Goal: Communication & Community: Share content

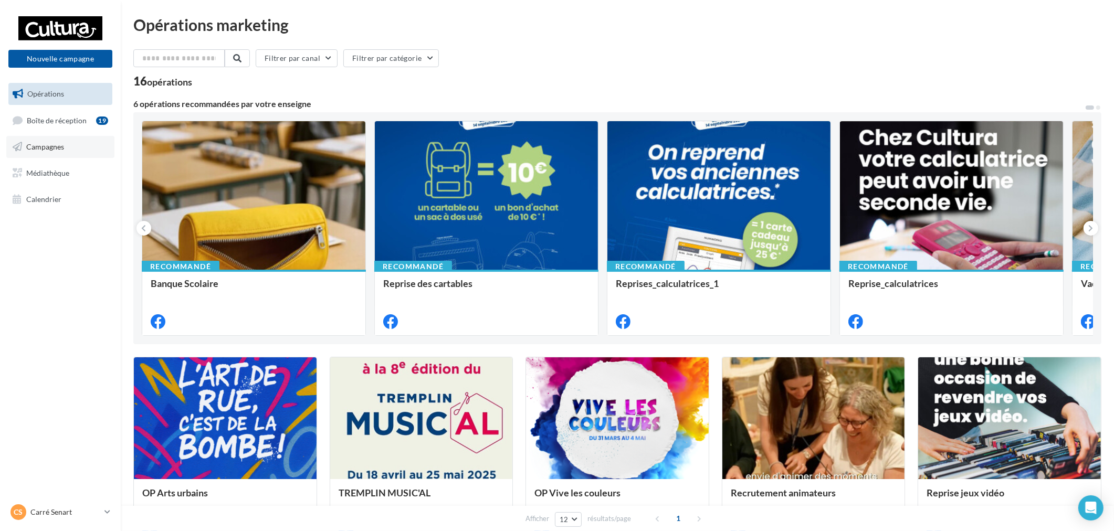
click at [55, 155] on link "Campagnes" at bounding box center [60, 147] width 108 height 22
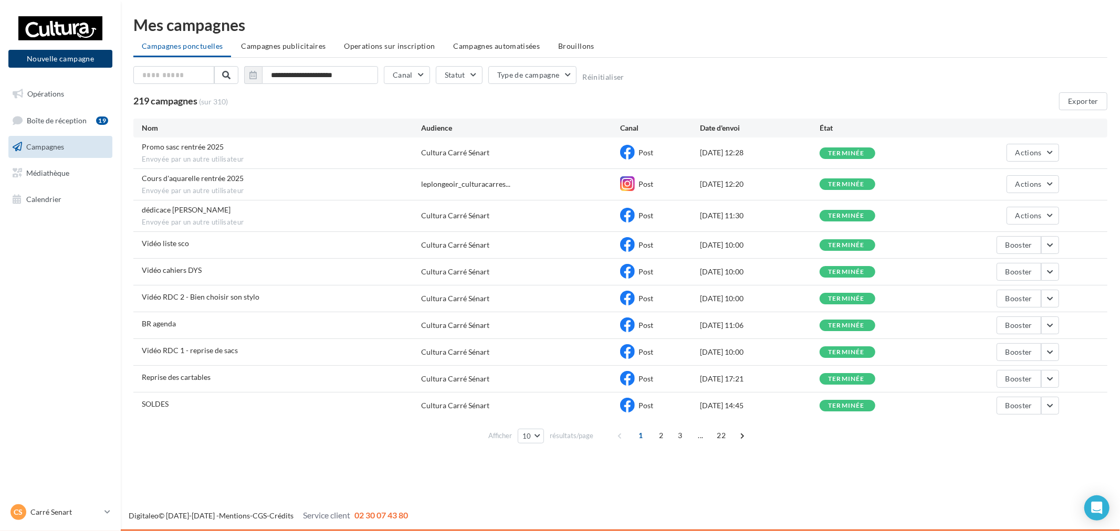
click at [70, 56] on button "Nouvelle campagne" at bounding box center [60, 59] width 104 height 18
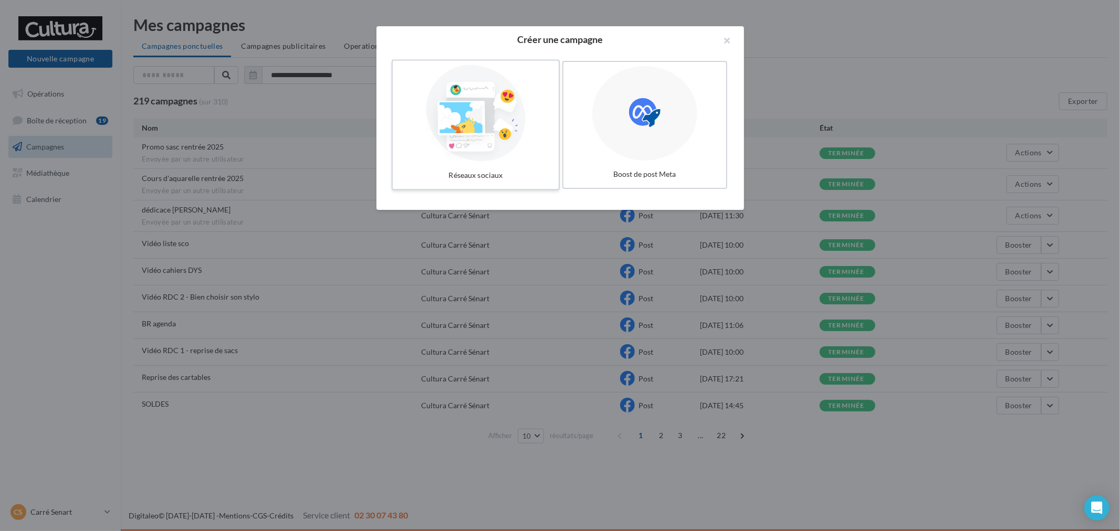
click at [475, 153] on div at bounding box center [476, 113] width 158 height 97
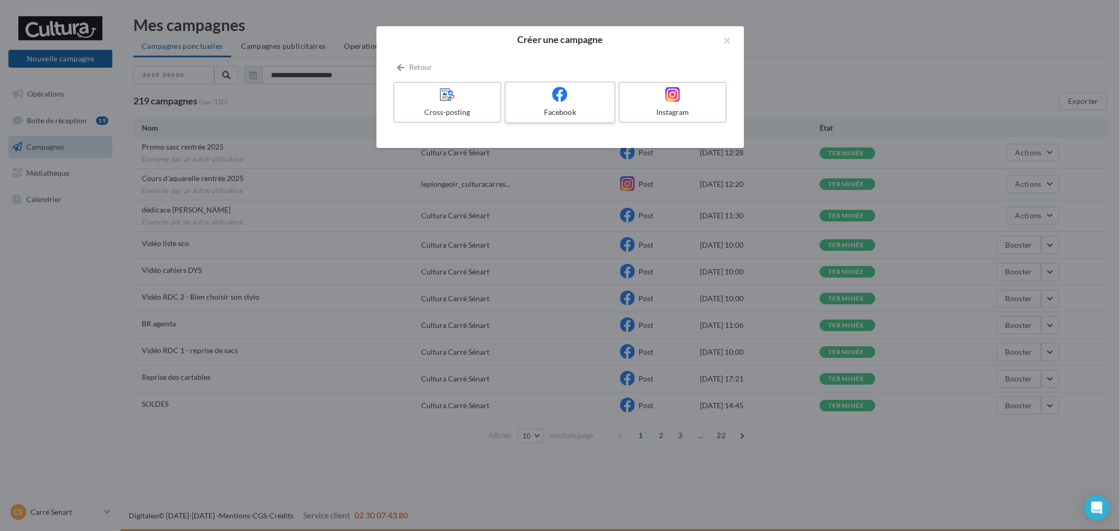
click at [579, 114] on div "Facebook" at bounding box center [560, 112] width 100 height 11
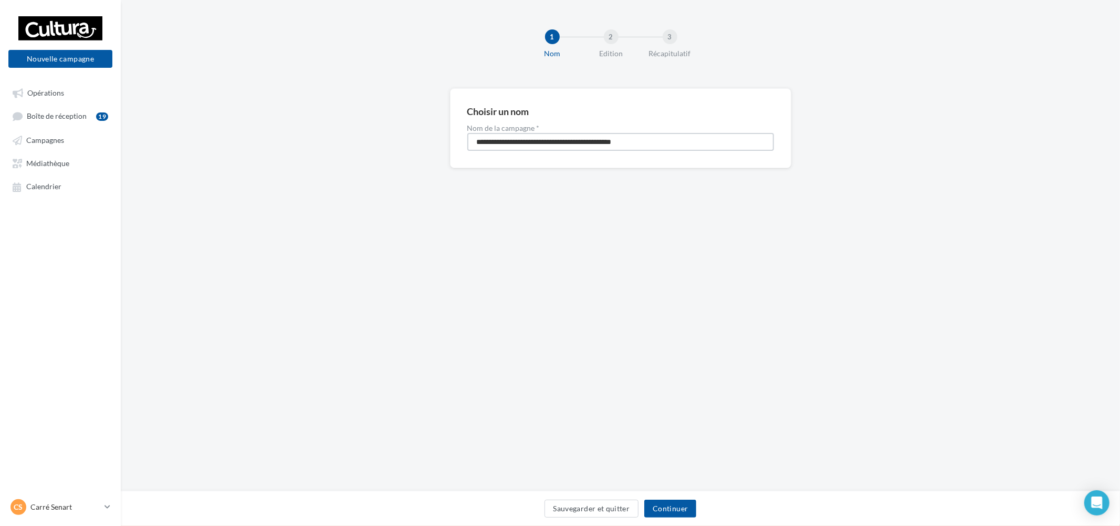
drag, startPoint x: 673, startPoint y: 143, endPoint x: 232, endPoint y: 120, distance: 442.2
click at [232, 120] on div "**********" at bounding box center [620, 144] width 999 height 113
type input "**********"
click at [677, 507] on button "Continuer" at bounding box center [670, 508] width 52 height 18
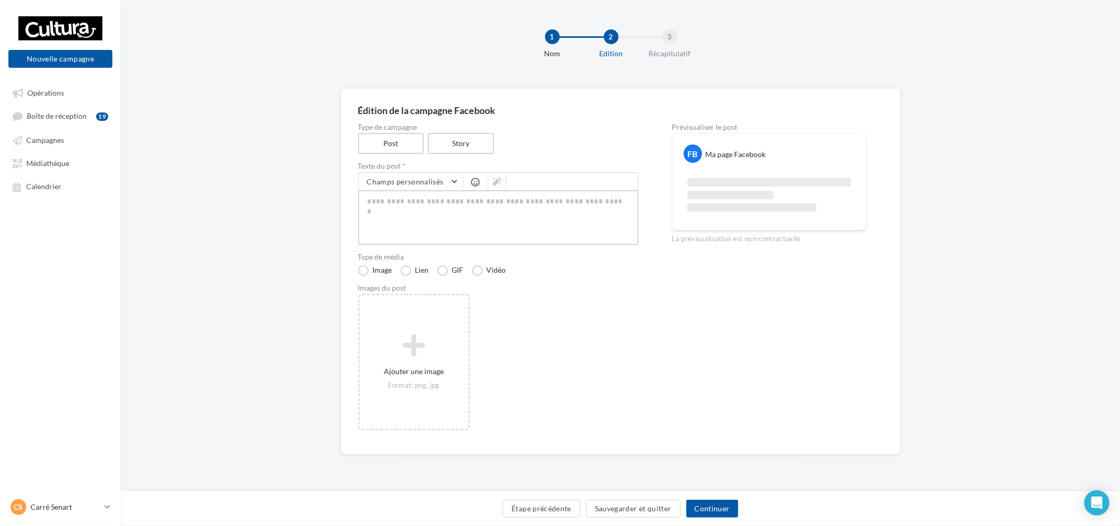
click at [476, 206] on textarea at bounding box center [498, 217] width 280 height 55
paste textarea "**********"
type textarea "**********"
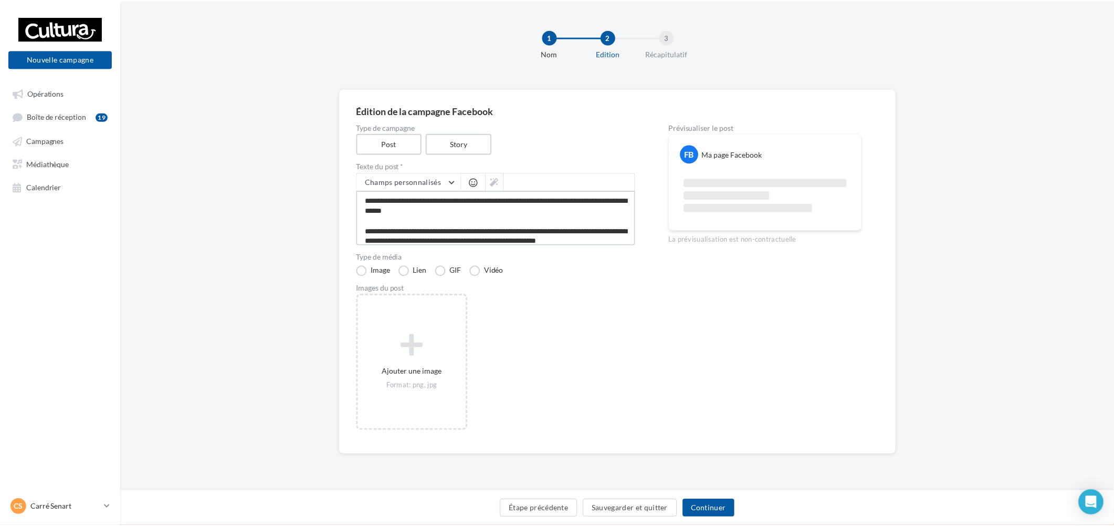
scroll to position [55, 0]
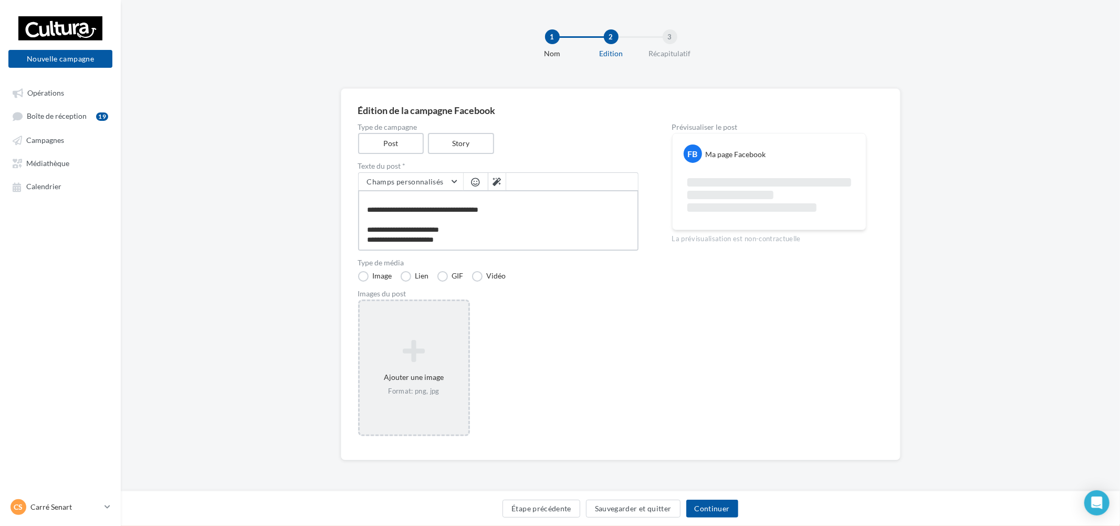
type textarea "**********"
click at [461, 339] on icon at bounding box center [414, 350] width 100 height 25
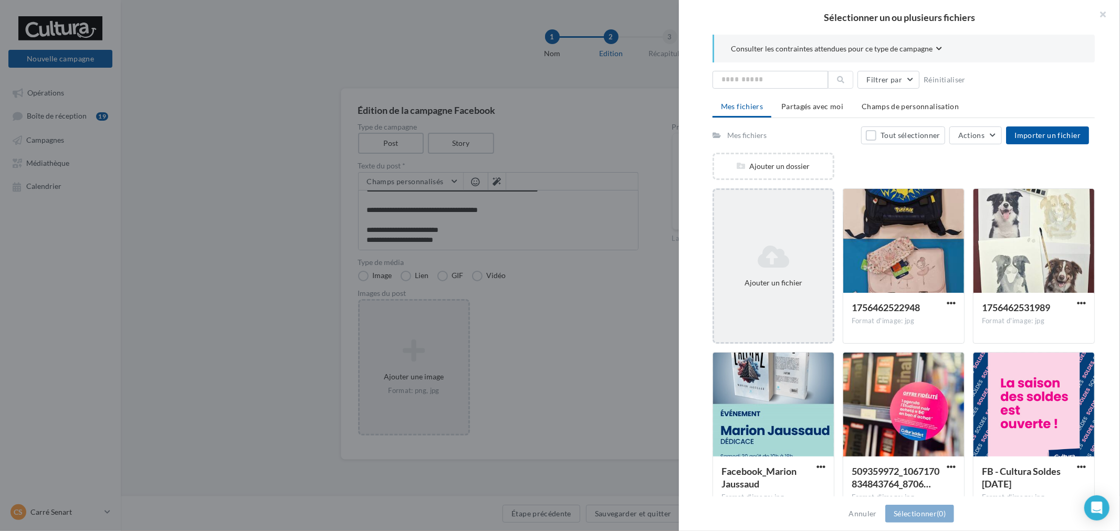
click at [775, 228] on div "Ajouter un fichier" at bounding box center [774, 266] width 122 height 155
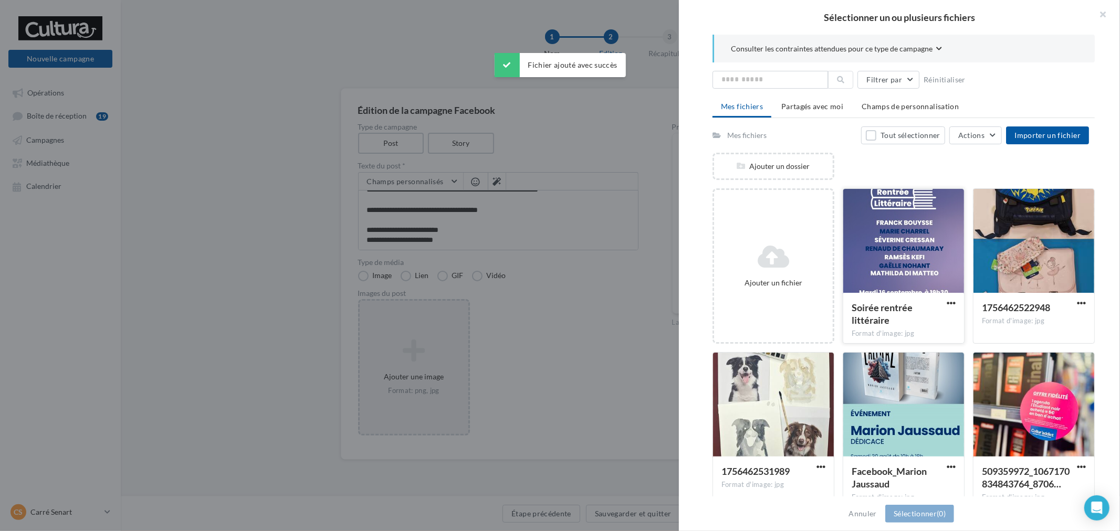
click at [909, 248] on div at bounding box center [903, 241] width 121 height 105
click at [423, 450] on div at bounding box center [560, 265] width 1120 height 531
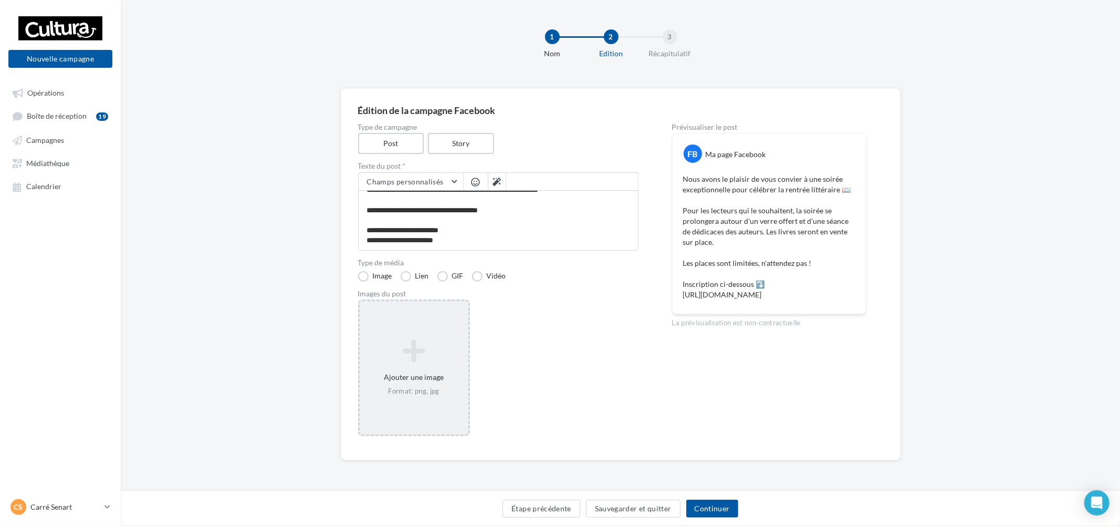
click at [396, 370] on div "Ajouter une image Format: png, jpg" at bounding box center [414, 367] width 109 height 67
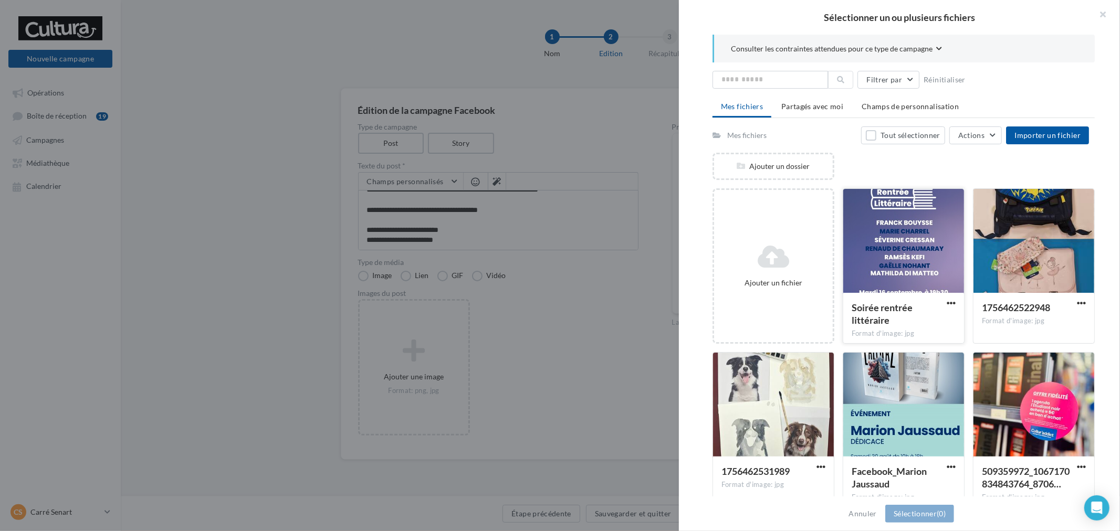
click at [915, 282] on div at bounding box center [903, 241] width 121 height 105
click at [898, 285] on div at bounding box center [904, 242] width 120 height 105
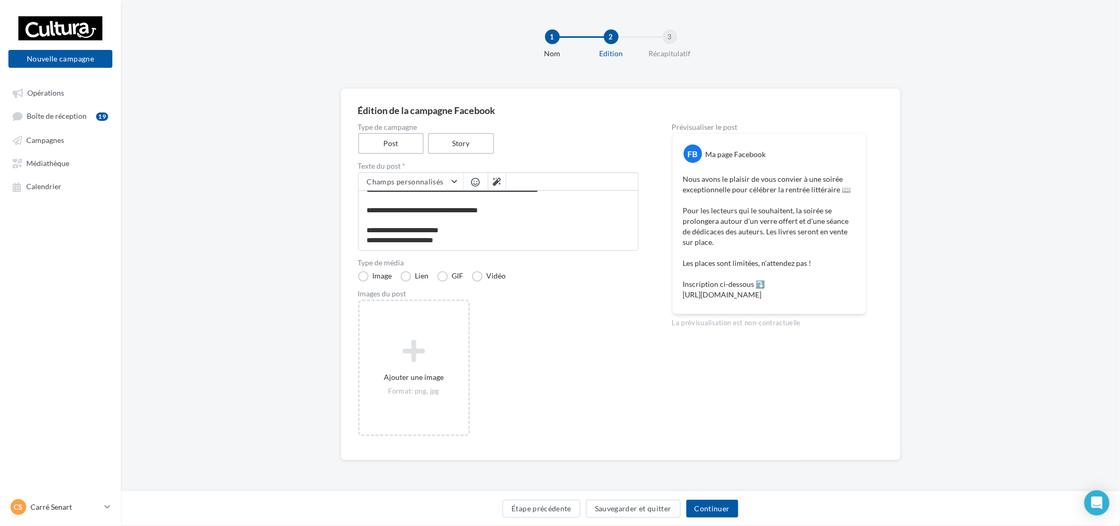
drag, startPoint x: 606, startPoint y: 436, endPoint x: 838, endPoint y: 432, distance: 231.6
drag, startPoint x: 838, startPoint y: 432, endPoint x: 664, endPoint y: 395, distance: 178.2
click at [664, 395] on div "**********" at bounding box center [620, 282] width 525 height 319
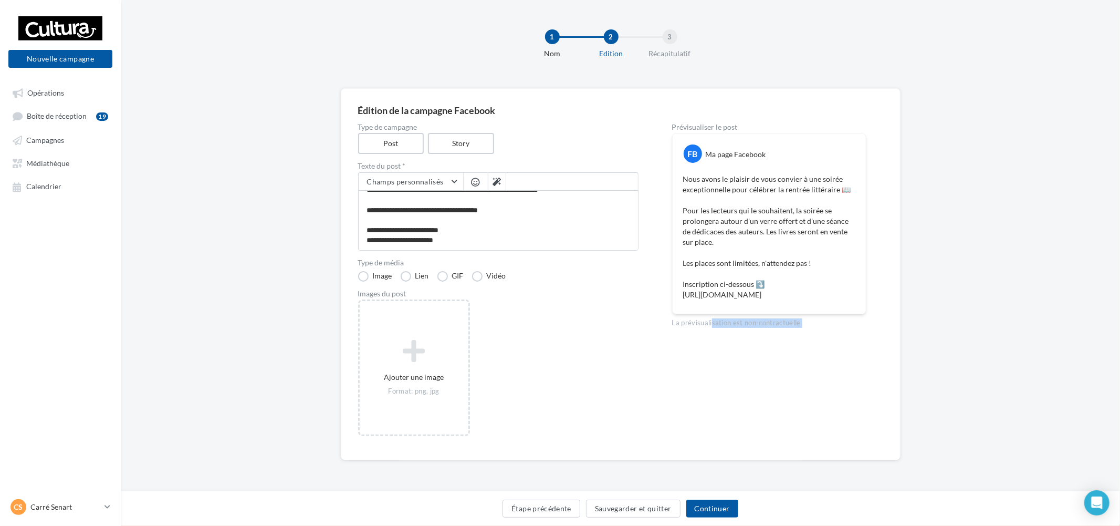
click at [763, 394] on div "Prévisualiser le post FB Ma page Facebook Nous avons le plaisir de vous convier…" at bounding box center [769, 282] width 194 height 319
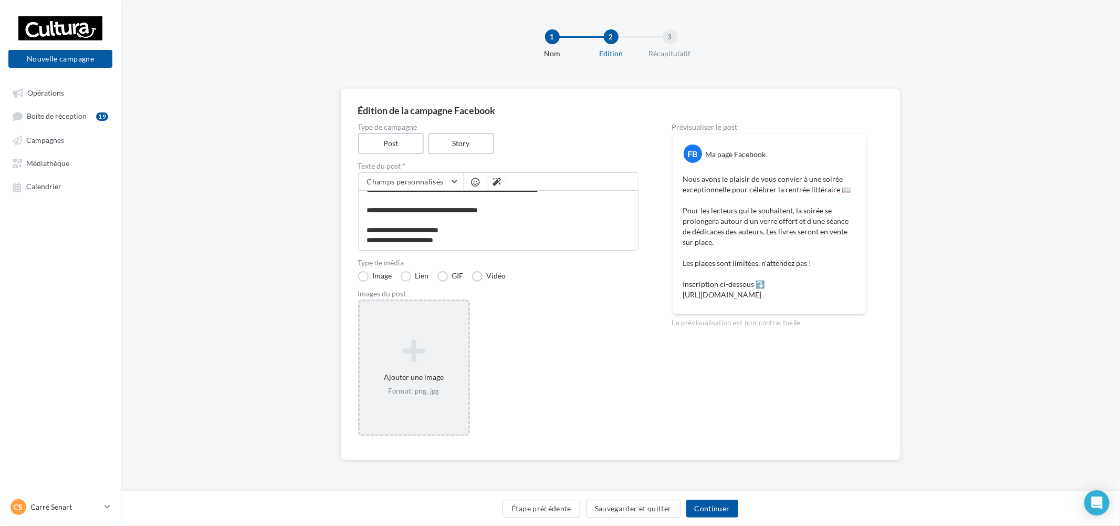
click at [437, 371] on div "Ajouter une image Format: png, jpg" at bounding box center [414, 367] width 109 height 67
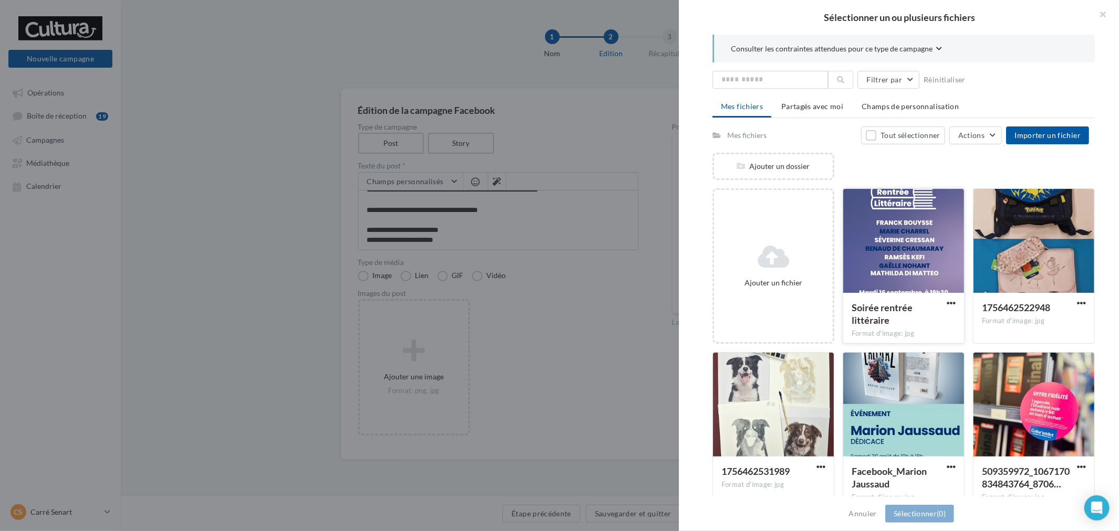
click at [895, 271] on div at bounding box center [903, 241] width 121 height 105
click at [920, 507] on button "Sélectionner (1)" at bounding box center [919, 514] width 69 height 18
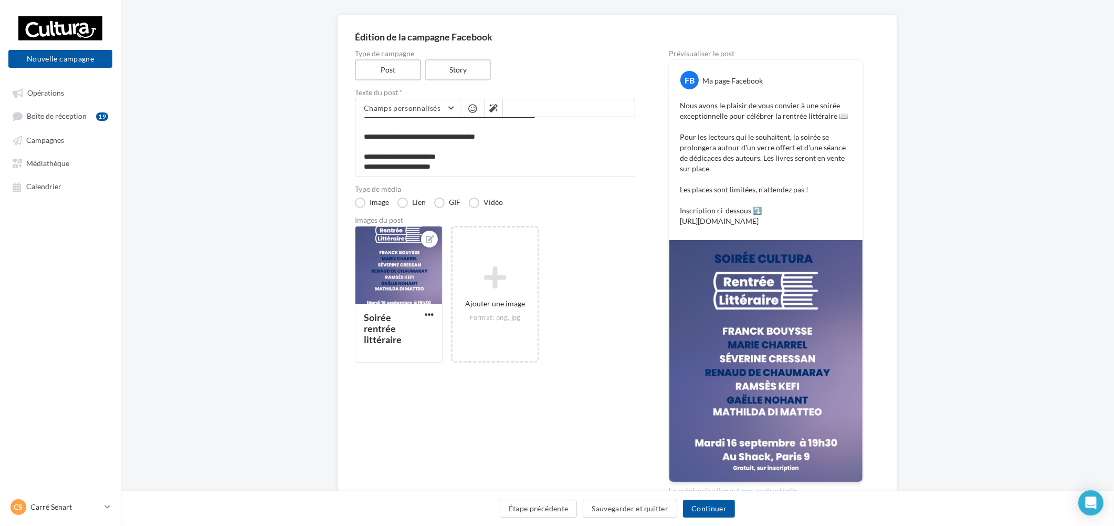
scroll to position [117, 0]
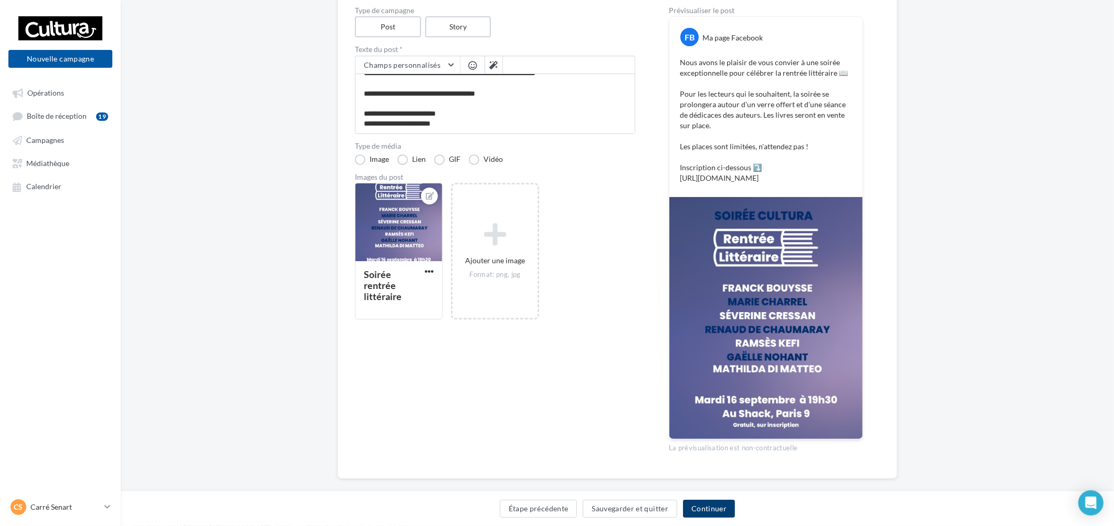
click at [722, 504] on button "Continuer" at bounding box center [709, 508] width 52 height 18
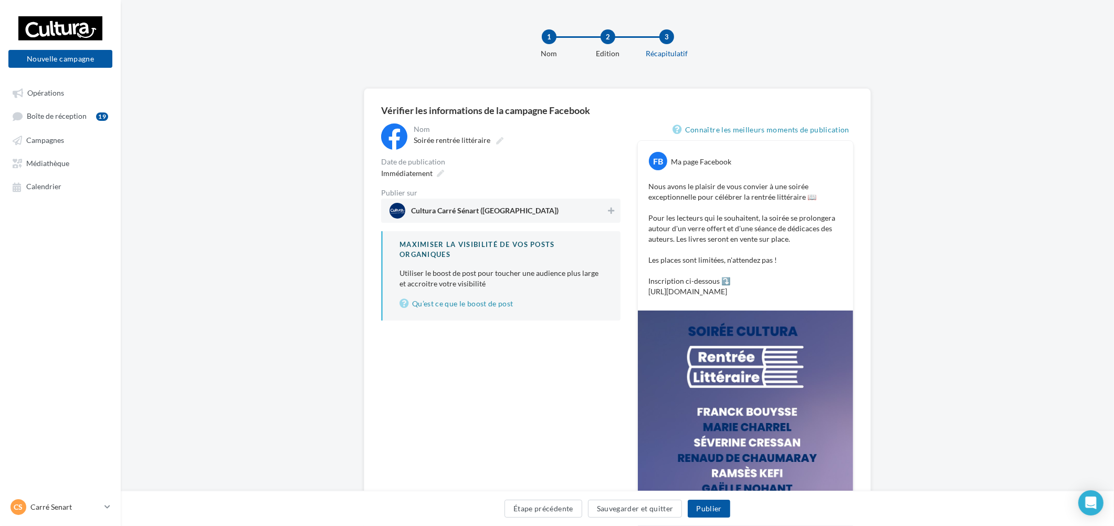
click at [601, 219] on div "Cultura Carré Sénart (Lieusaint)" at bounding box center [500, 210] width 239 height 24
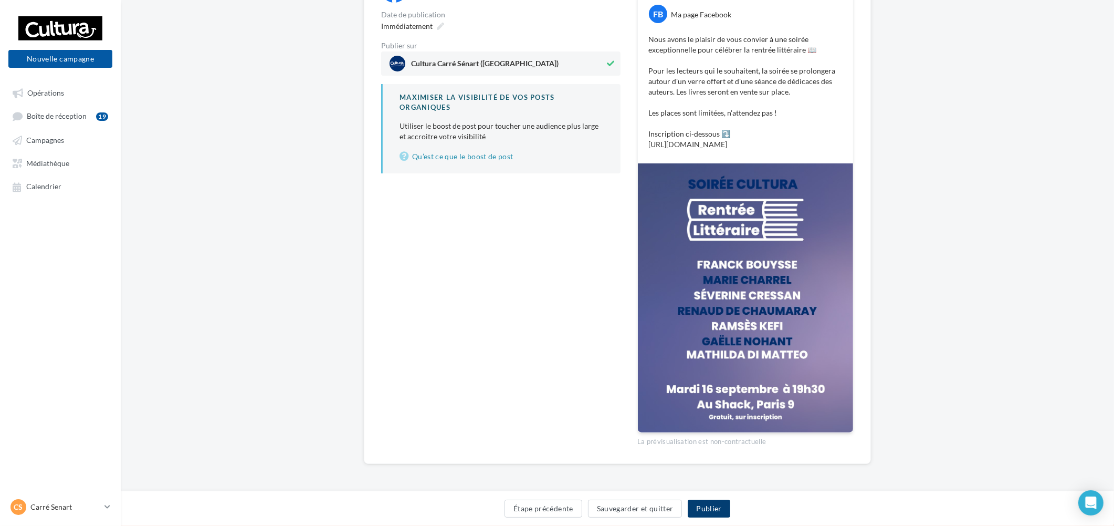
click at [721, 501] on button "Publier" at bounding box center [709, 508] width 42 height 18
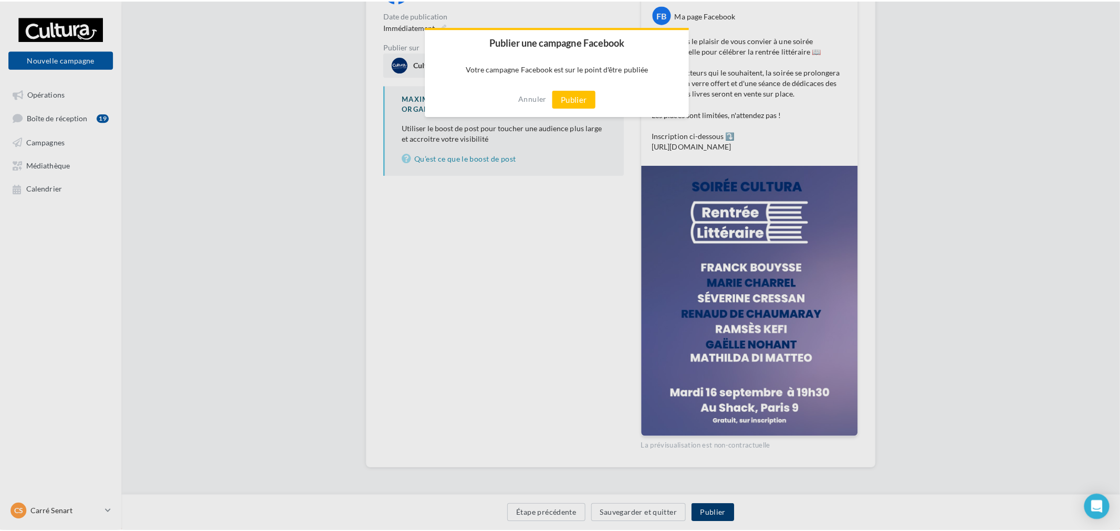
scroll to position [141, 0]
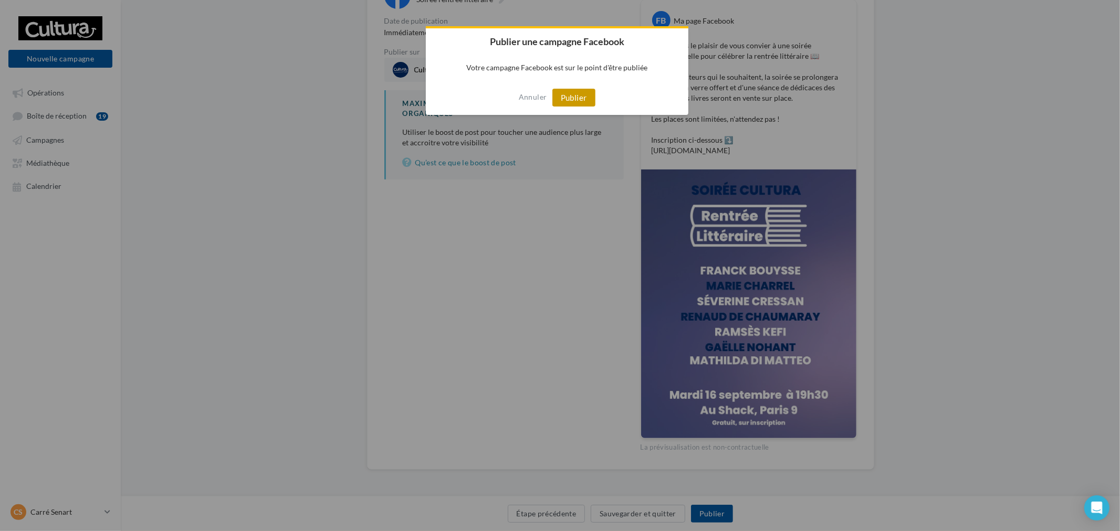
click at [569, 108] on div "Annuler Publier" at bounding box center [557, 97] width 263 height 35
click at [574, 98] on button "Publier" at bounding box center [573, 98] width 43 height 18
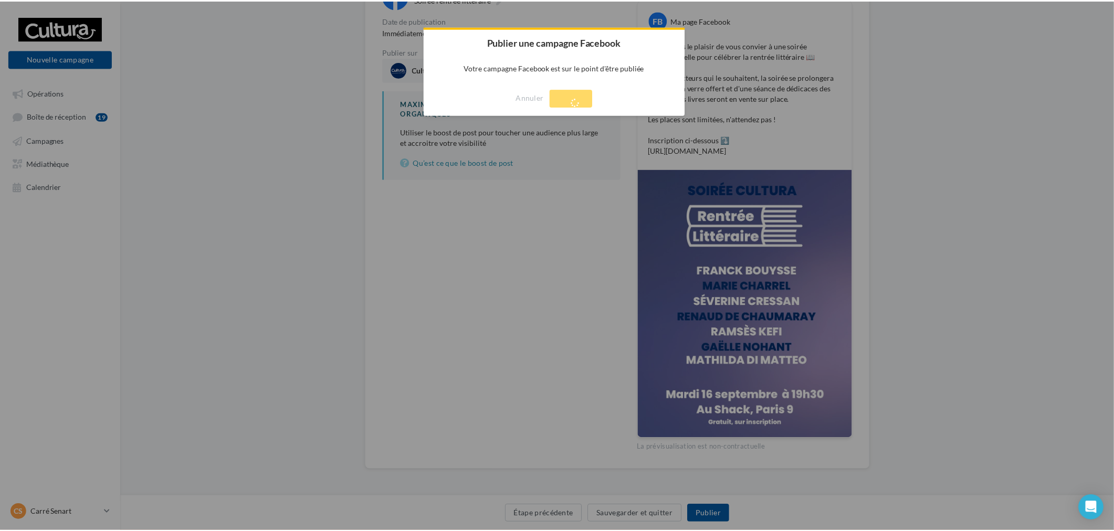
scroll to position [17, 0]
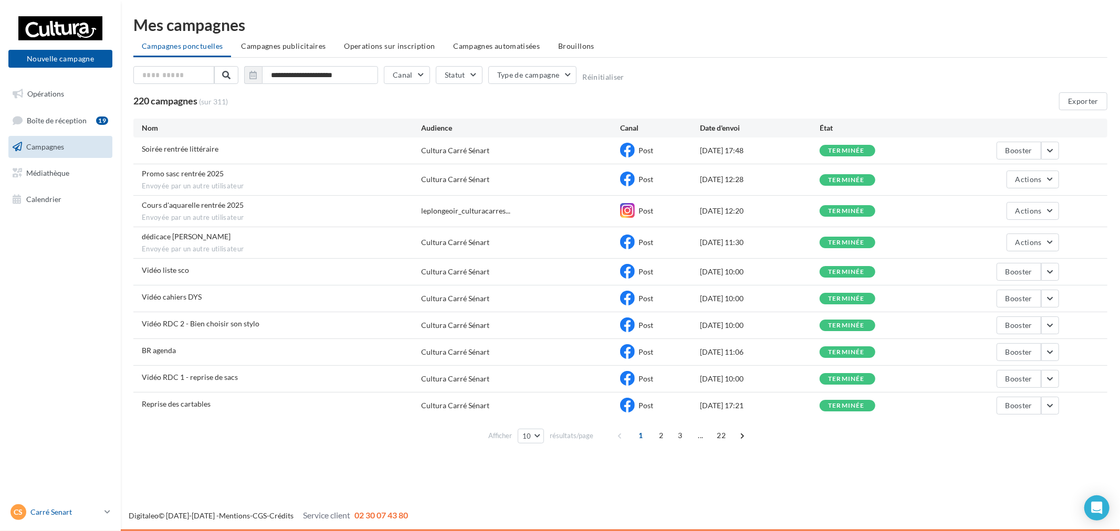
click at [72, 506] on div "[PERSON_NAME] [PERSON_NAME] [EMAIL_ADDRESS][DOMAIN_NAME]" at bounding box center [56, 513] width 90 height 16
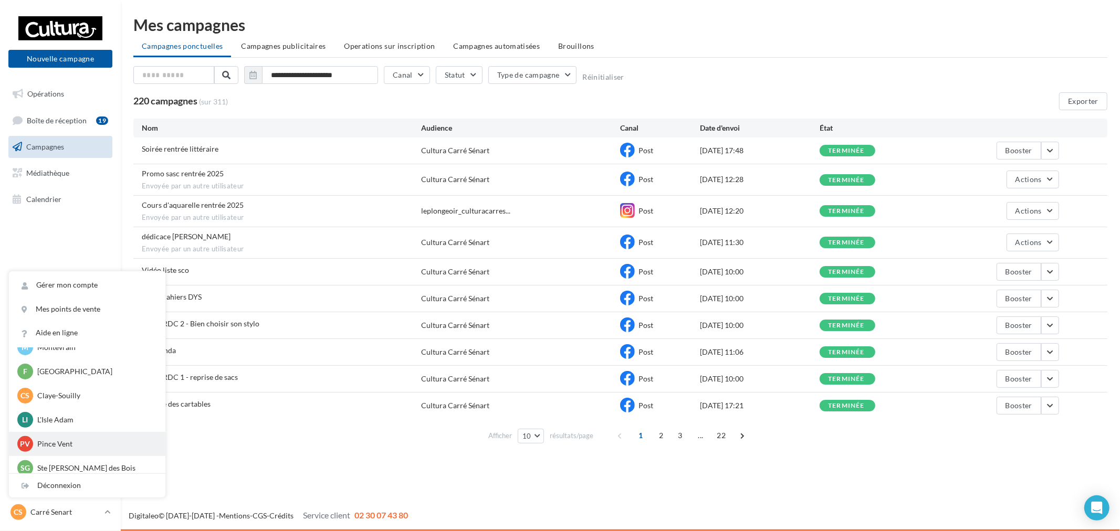
scroll to position [72, 0]
click at [81, 445] on div "PV Pince Vent [EMAIL_ADDRESS][DOMAIN_NAME]" at bounding box center [87, 437] width 156 height 24
click at [103, 432] on p "Pince Vent" at bounding box center [95, 437] width 116 height 11
